Goal: Information Seeking & Learning: Learn about a topic

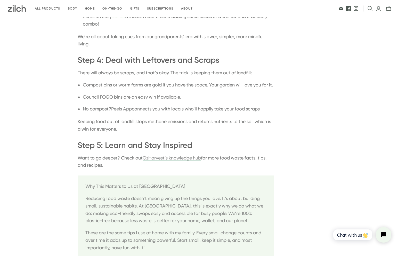
scroll to position [662, 0]
click at [128, 107] on link "Peels App" at bounding box center [121, 107] width 21 height 5
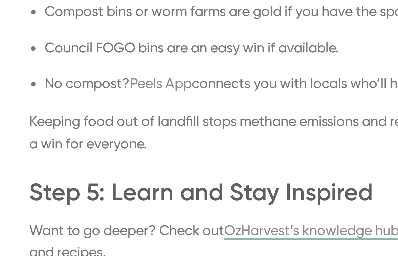
drag, startPoint x: 146, startPoint y: 109, endPoint x: 162, endPoint y: 108, distance: 15.5
click at [162, 108] on li "No compost? Peels App connects you with locals who’ll happily take your food sc…" at bounding box center [178, 107] width 191 height 7
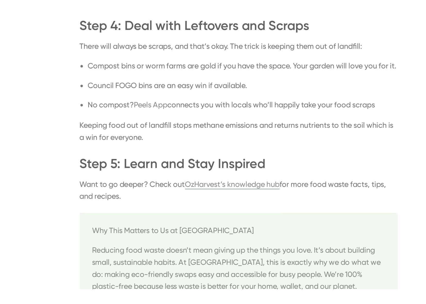
scroll to position [663, 0]
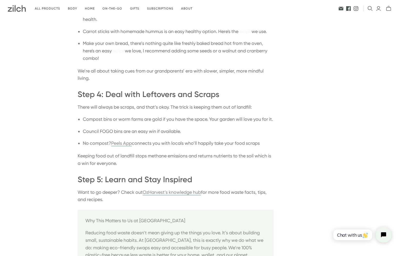
scroll to position [635, 0]
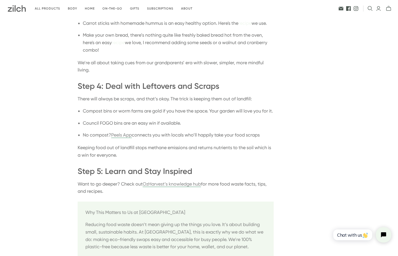
drag, startPoint x: 173, startPoint y: 164, endPoint x: 212, endPoint y: 4, distance: 164.7
